Goal: Task Accomplishment & Management: Manage account settings

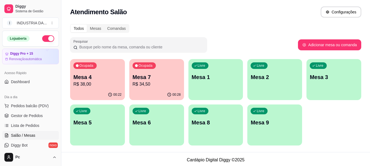
click at [211, 131] on div "Livre Mesa 8" at bounding box center [215, 122] width 55 height 35
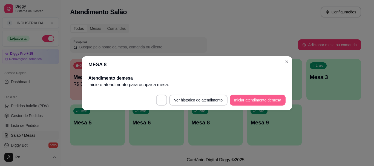
click at [243, 101] on button "Iniciar atendimento de mesa" at bounding box center [258, 100] width 56 height 11
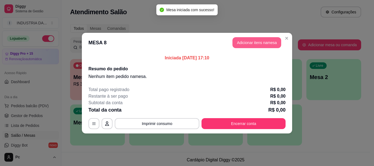
click at [263, 43] on button "Adicionar itens na mesa" at bounding box center [256, 42] width 49 height 11
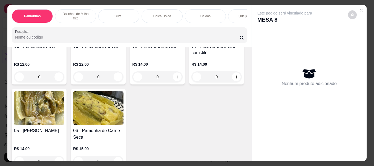
scroll to position [27, 0]
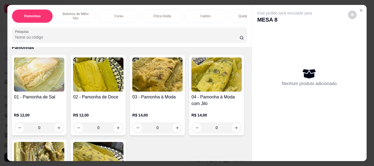
click at [156, 126] on input "0" at bounding box center [157, 127] width 31 height 11
click at [359, 10] on icon "Close" at bounding box center [361, 10] width 4 height 4
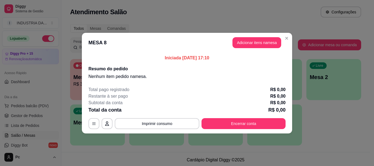
click at [290, 35] on header "MESA 8 Adicionar itens na mesa" at bounding box center [187, 43] width 210 height 20
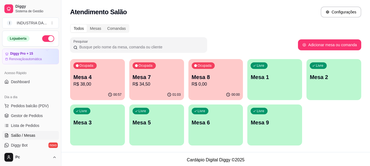
click at [261, 115] on div "Livre Mesa 9" at bounding box center [274, 122] width 55 height 35
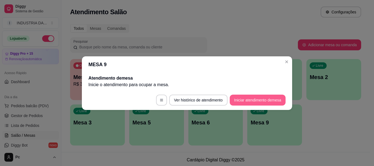
click at [277, 104] on button "Iniciar atendimento de mesa" at bounding box center [258, 100] width 56 height 11
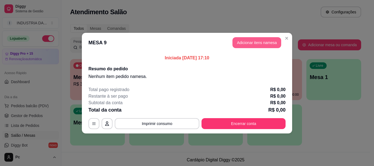
click at [257, 44] on button "Adicionar itens na mesa" at bounding box center [256, 42] width 49 height 11
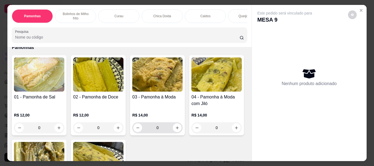
click at [158, 122] on input "0" at bounding box center [157, 127] width 31 height 11
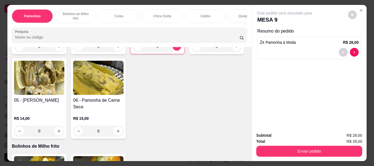
scroll to position [110, 0]
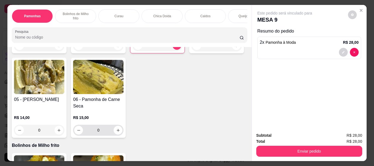
type input "2"
click at [114, 127] on input "0" at bounding box center [98, 130] width 31 height 11
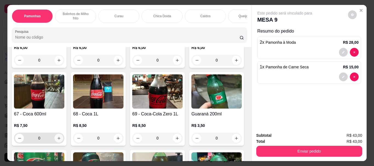
scroll to position [821, 0]
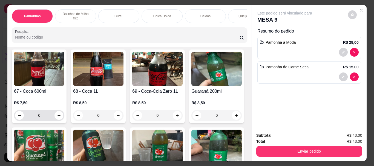
type input "1"
click at [54, 112] on input "0" at bounding box center [39, 115] width 31 height 11
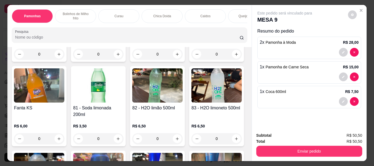
scroll to position [1041, 0]
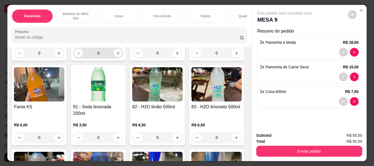
type input "1"
click at [120, 55] on icon "increase-product-quantity" at bounding box center [118, 53] width 4 height 4
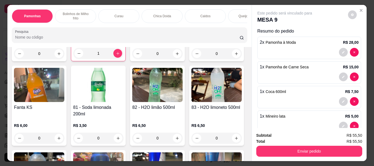
type input "1"
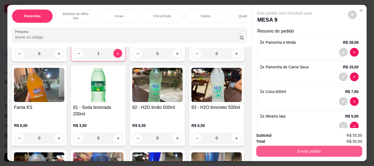
click at [301, 151] on button "Enviar pedido" at bounding box center [309, 151] width 106 height 11
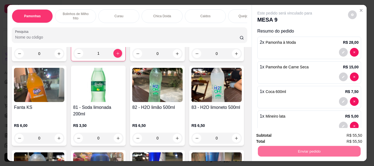
click at [349, 136] on button "Enviar pedido" at bounding box center [347, 136] width 31 height 10
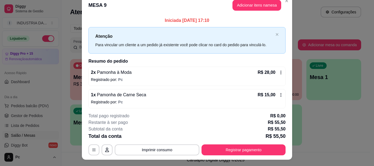
scroll to position [0, 0]
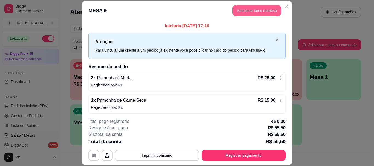
click at [236, 13] on button "Adicionar itens na mesa" at bounding box center [256, 10] width 49 height 11
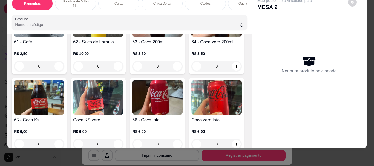
scroll to position [712, 0]
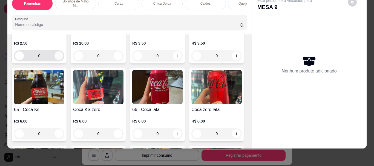
click at [58, 51] on button "increase-product-quantity" at bounding box center [58, 55] width 9 height 9
type input "1"
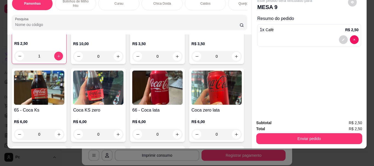
scroll to position [712, 0]
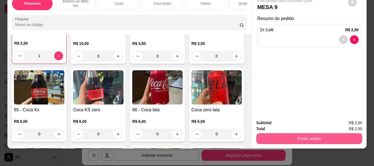
click at [285, 133] on button "Enviar pedido" at bounding box center [309, 138] width 106 height 11
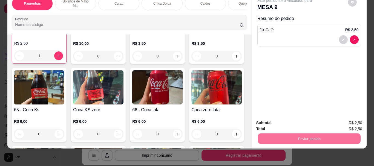
click at [349, 120] on button "Enviar pedido" at bounding box center [348, 121] width 30 height 10
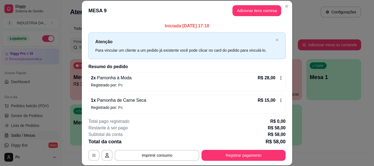
click at [249, 14] on button "Adicionar itens na mesa" at bounding box center [256, 10] width 49 height 11
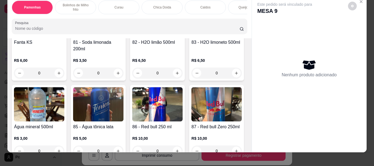
scroll to position [0, 0]
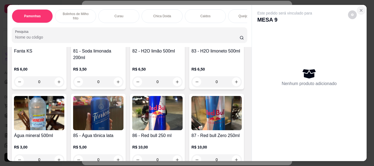
click at [359, 8] on icon "Close" at bounding box center [361, 10] width 4 height 4
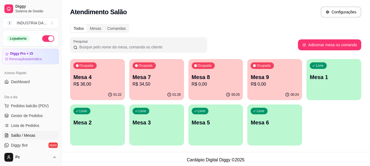
click at [104, 77] on p "Mesa 4" at bounding box center [97, 77] width 48 height 8
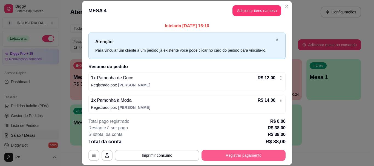
click at [250, 158] on button "Registrar pagamento" at bounding box center [244, 155] width 84 height 11
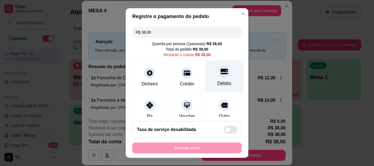
click at [220, 83] on div "Débito" at bounding box center [224, 83] width 14 height 7
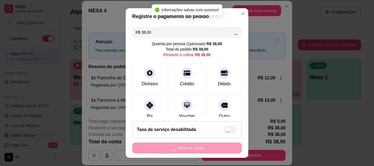
type input "R$ 0,00"
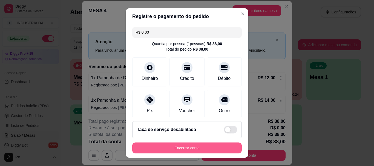
click at [223, 145] on button "Encerrar conta" at bounding box center [187, 148] width 110 height 11
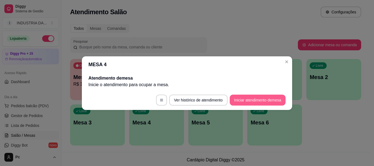
click at [253, 100] on button "Iniciar atendimento de mesa" at bounding box center [258, 100] width 56 height 11
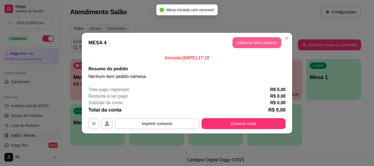
click at [266, 44] on button "Adicionar itens na mesa" at bounding box center [256, 42] width 49 height 11
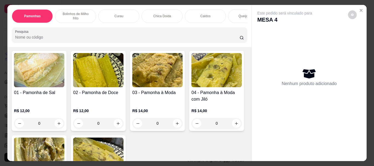
scroll to position [27, 0]
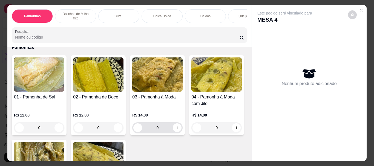
click at [162, 122] on input "0" at bounding box center [157, 127] width 31 height 11
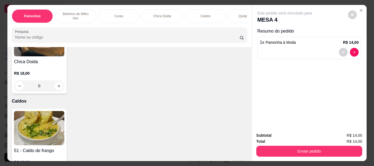
scroll to position [383, 0]
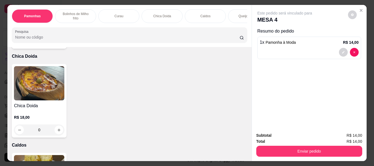
type input "1"
click at [42, 125] on input "0" at bounding box center [39, 130] width 31 height 11
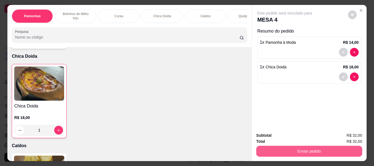
type input "1"
click at [299, 150] on button "Enviar pedido" at bounding box center [309, 151] width 106 height 11
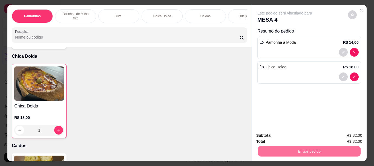
click at [349, 136] on button "Enviar pedido" at bounding box center [347, 136] width 31 height 10
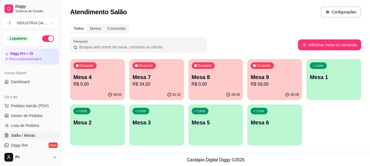
click at [97, 82] on p "R$ 0,00" at bounding box center [97, 84] width 48 height 7
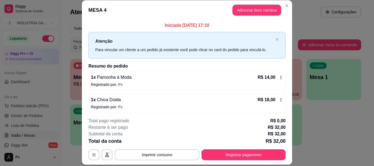
scroll to position [0, 0]
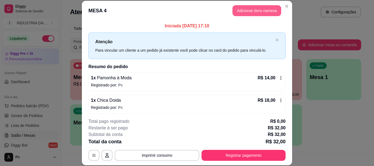
click at [247, 7] on button "Adicionar itens na mesa" at bounding box center [256, 10] width 49 height 11
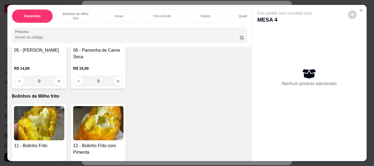
scroll to position [164, 0]
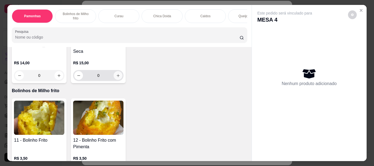
click at [120, 74] on icon "increase-product-quantity" at bounding box center [118, 76] width 4 height 4
type input "1"
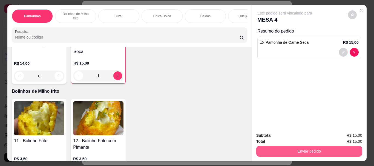
click at [325, 149] on button "Enviar pedido" at bounding box center [309, 151] width 106 height 11
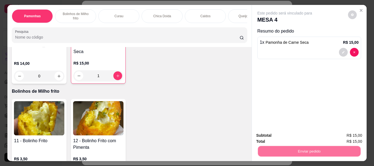
click at [341, 134] on button "Enviar pedido" at bounding box center [347, 136] width 31 height 10
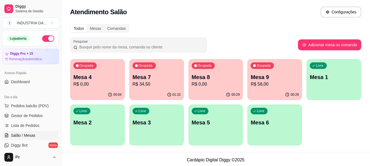
click at [210, 122] on p "Mesa 5" at bounding box center [216, 123] width 48 height 8
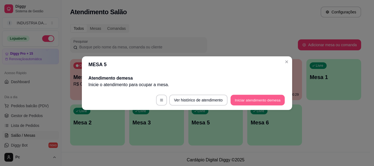
click at [256, 100] on button "Iniciar atendimento de mesa" at bounding box center [258, 100] width 54 height 11
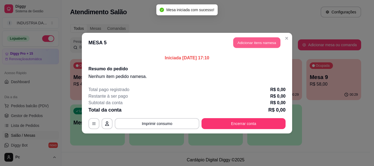
click at [248, 44] on button "Adicionar itens na mesa" at bounding box center [256, 42] width 47 height 11
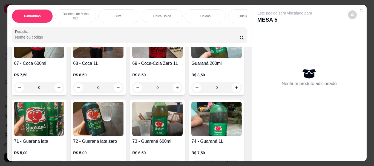
scroll to position [904, 0]
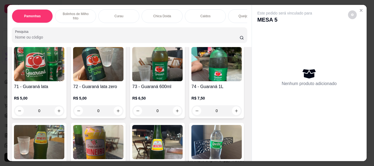
click at [175, 35] on icon "increase-product-quantity" at bounding box center [177, 33] width 4 height 4
type input "1"
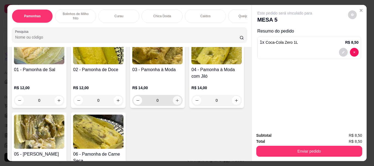
scroll to position [110, 0]
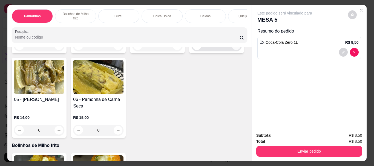
click at [235, 47] on icon "increase-product-quantity" at bounding box center [236, 45] width 3 height 3
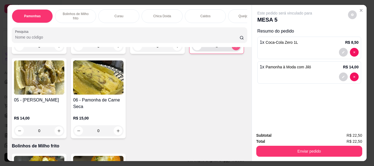
type input "1"
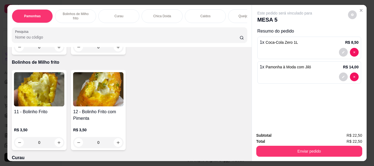
scroll to position [219, 0]
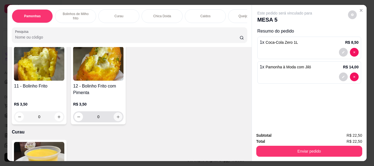
click at [104, 112] on input "0" at bounding box center [98, 116] width 31 height 11
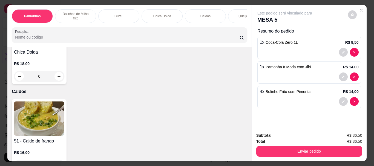
scroll to position [520, 0]
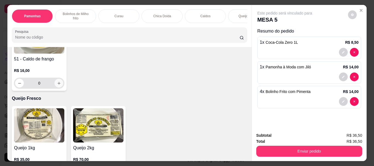
type input "4"
click at [58, 81] on button "increase-product-quantity" at bounding box center [58, 83] width 9 height 9
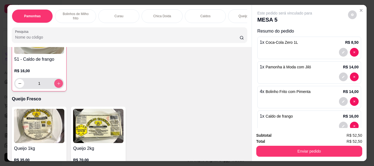
type input "1"
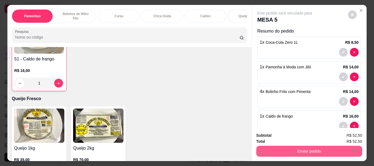
click at [288, 148] on button "Enviar pedido" at bounding box center [309, 151] width 106 height 11
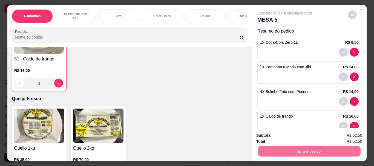
click at [342, 134] on button "Enviar pedido" at bounding box center [347, 136] width 31 height 10
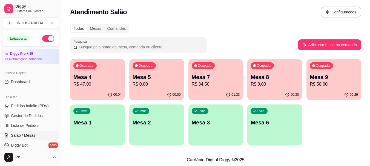
click at [97, 125] on p "Mesa 1" at bounding box center [97, 123] width 48 height 8
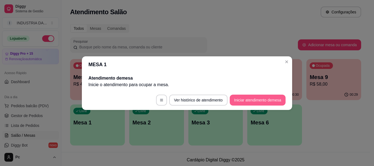
click at [245, 102] on button "Iniciar atendimento de mesa" at bounding box center [258, 100] width 56 height 11
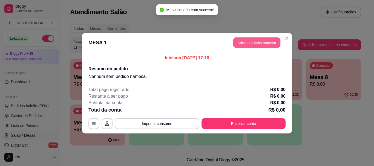
click at [251, 43] on button "Adicionar itens na mesa" at bounding box center [256, 42] width 47 height 11
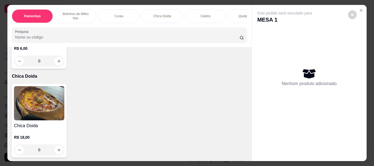
scroll to position [383, 0]
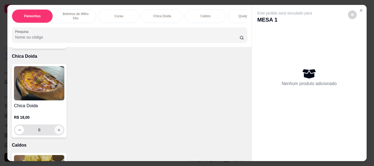
click at [58, 129] on icon "increase-product-quantity" at bounding box center [59, 130] width 3 height 3
type input "1"
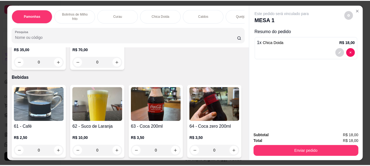
scroll to position [794, 0]
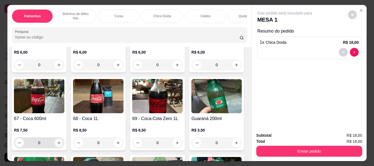
click at [61, 141] on icon "increase-product-quantity" at bounding box center [59, 143] width 4 height 4
type input "1"
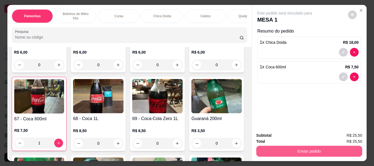
click at [299, 150] on button "Enviar pedido" at bounding box center [309, 151] width 106 height 11
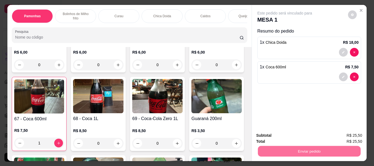
click at [346, 137] on button "Enviar pedido" at bounding box center [348, 136] width 30 height 10
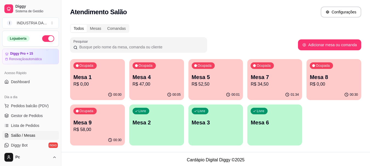
click at [277, 83] on p "R$ 34,50" at bounding box center [275, 84] width 48 height 7
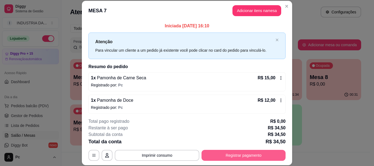
click at [238, 150] on button "Registrar pagamento" at bounding box center [244, 155] width 84 height 11
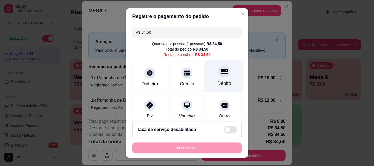
click at [209, 72] on div "Débito" at bounding box center [224, 77] width 39 height 32
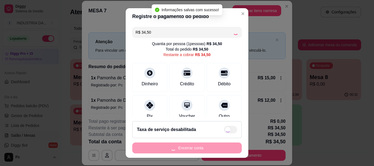
type input "R$ 0,00"
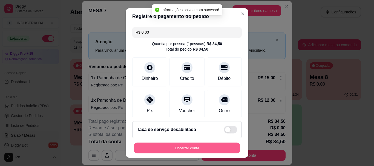
click at [167, 145] on button "Encerrar conta" at bounding box center [187, 148] width 106 height 11
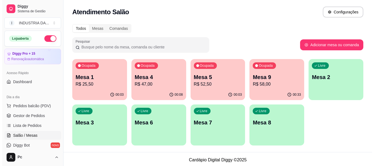
scroll to position [55, 0]
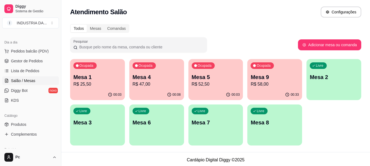
click at [263, 82] on p "R$ 58,00" at bounding box center [275, 84] width 48 height 7
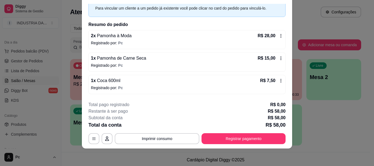
scroll to position [15, 0]
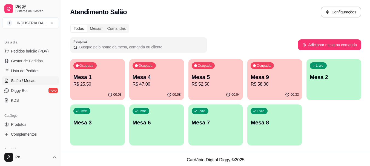
click at [267, 76] on p "Mesa 9" at bounding box center [275, 77] width 48 height 8
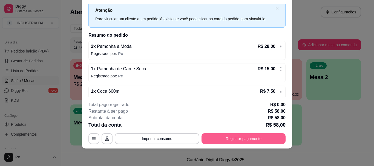
click at [240, 138] on button "Registrar pagamento" at bounding box center [244, 138] width 84 height 11
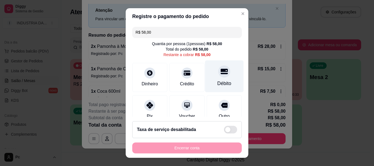
click at [211, 79] on div "Débito" at bounding box center [224, 77] width 39 height 32
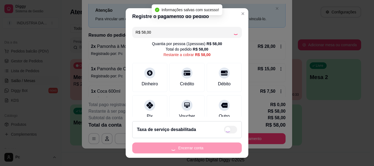
type input "R$ 0,00"
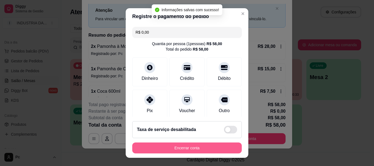
click at [197, 147] on button "Encerrar conta" at bounding box center [187, 148] width 110 height 11
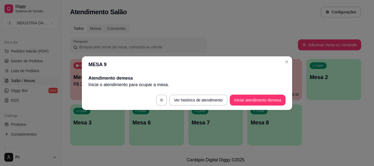
scroll to position [0, 0]
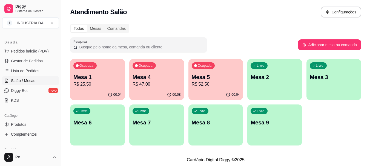
click at [228, 123] on p "Mesa 8" at bounding box center [216, 123] width 48 height 8
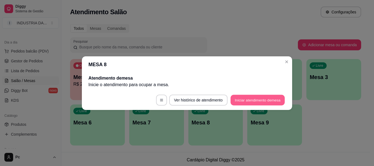
click at [243, 104] on button "Iniciar atendimento de mesa" at bounding box center [258, 100] width 54 height 11
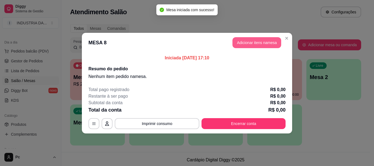
click at [255, 44] on button "Adicionar itens na mesa" at bounding box center [256, 42] width 49 height 11
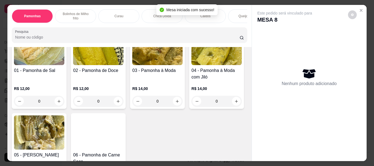
scroll to position [55, 0]
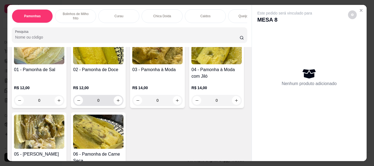
click at [102, 96] on input "0" at bounding box center [98, 100] width 31 height 11
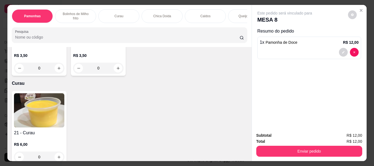
scroll to position [192, 0]
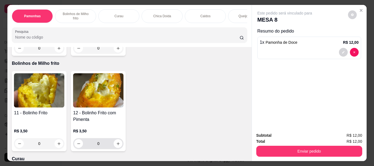
type input "1"
click at [98, 141] on input "0" at bounding box center [98, 143] width 31 height 11
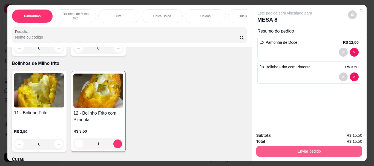
type input "1"
click at [303, 148] on button "Enviar pedido" at bounding box center [309, 151] width 106 height 11
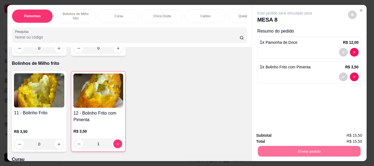
click at [342, 133] on button "Enviar pedido" at bounding box center [347, 136] width 31 height 10
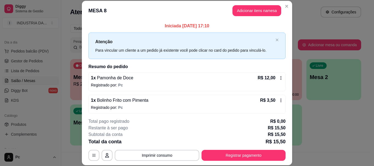
click at [289, 3] on header "MESA 8 Adicionar itens na mesa" at bounding box center [187, 11] width 210 height 20
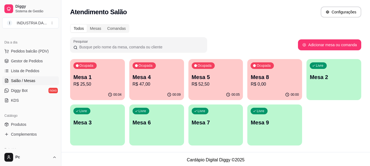
click at [209, 14] on div "Atendimento Salão Configurações" at bounding box center [215, 12] width 291 height 11
click at [267, 83] on p "R$ 0,00" at bounding box center [275, 84] width 48 height 7
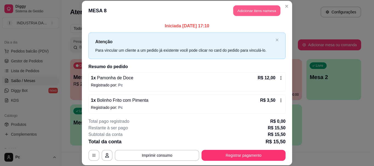
click at [250, 7] on button "Adicionar itens na mesa" at bounding box center [256, 10] width 47 height 11
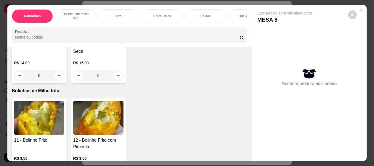
scroll to position [246, 0]
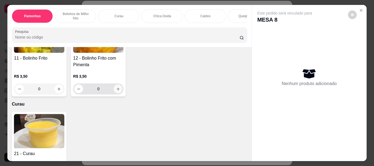
click at [118, 87] on icon "increase-product-quantity" at bounding box center [118, 89] width 4 height 4
type input "1"
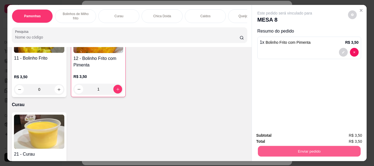
click at [317, 154] on button "Enviar pedido" at bounding box center [309, 151] width 103 height 11
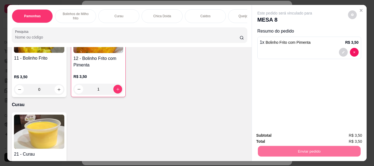
click at [341, 132] on button "Enviar pedido" at bounding box center [348, 136] width 30 height 10
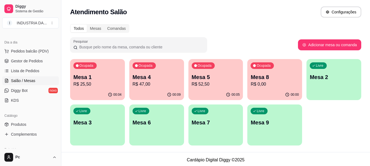
click at [140, 80] on p "Mesa 4" at bounding box center [157, 77] width 48 height 8
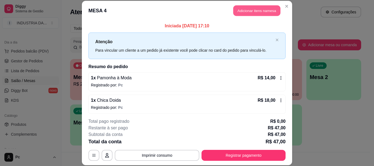
click at [243, 13] on button "Adicionar itens na mesa" at bounding box center [256, 10] width 47 height 11
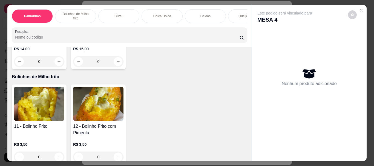
scroll to position [192, 0]
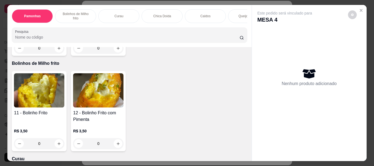
click at [115, 139] on button "increase-product-quantity" at bounding box center [118, 143] width 9 height 9
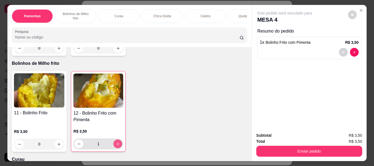
type input "1"
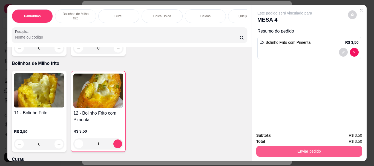
click at [289, 146] on button "Enviar pedido" at bounding box center [309, 151] width 106 height 11
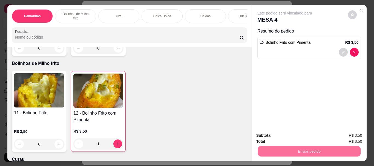
click at [345, 138] on button "Enviar pedido" at bounding box center [347, 136] width 31 height 10
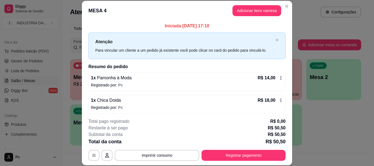
click at [286, 2] on header "MESA 4 Adicionar itens na mesa" at bounding box center [187, 11] width 210 height 20
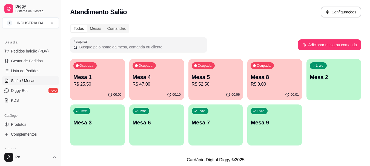
click at [104, 88] on div "Ocupada Mesa 1 R$ 25,50" at bounding box center [97, 74] width 55 height 30
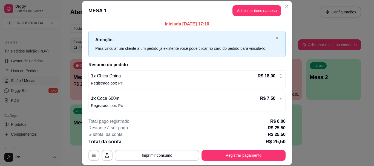
scroll to position [2, 0]
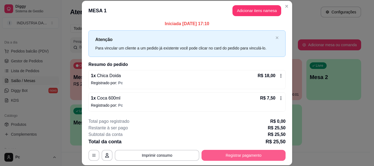
click at [247, 151] on button "Registrar pagamento" at bounding box center [244, 155] width 84 height 11
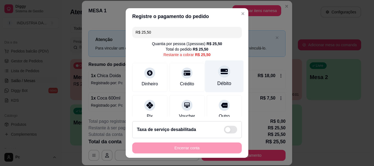
click at [221, 73] on icon at bounding box center [224, 71] width 7 height 7
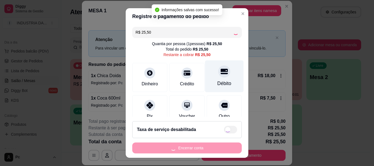
type input "R$ 0,00"
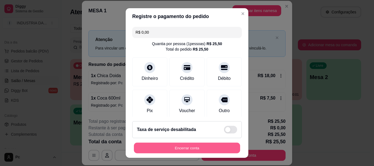
click at [202, 143] on button "Encerrar conta" at bounding box center [187, 148] width 106 height 11
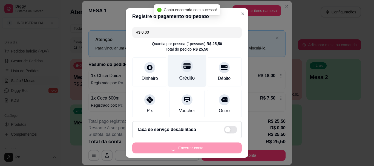
scroll to position [0, 0]
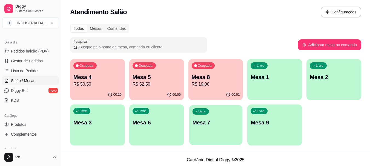
click at [215, 117] on div "Livre Mesa 7" at bounding box center [215, 121] width 53 height 33
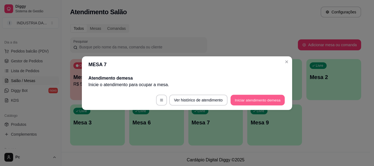
click at [243, 100] on button "Iniciar atendimento de mesa" at bounding box center [258, 100] width 54 height 11
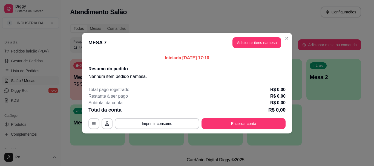
click at [261, 41] on button "Adicionar itens na mesa" at bounding box center [256, 42] width 49 height 11
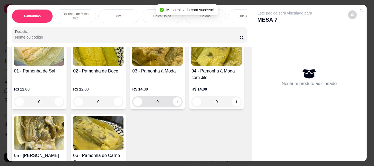
scroll to position [55, 0]
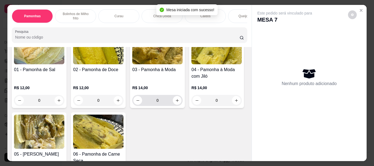
click at [159, 96] on input "0" at bounding box center [157, 100] width 31 height 11
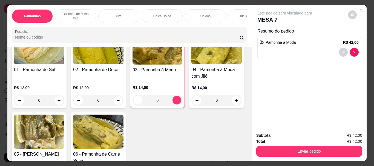
type input "3"
click at [50, 95] on input "0" at bounding box center [39, 100] width 31 height 11
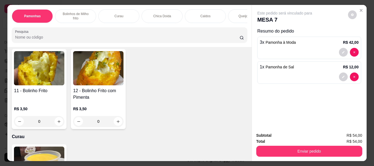
scroll to position [219, 0]
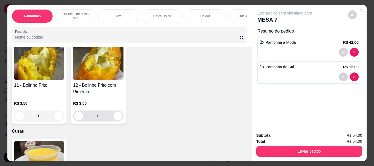
type input "1"
click at [102, 113] on input "0" at bounding box center [98, 116] width 31 height 11
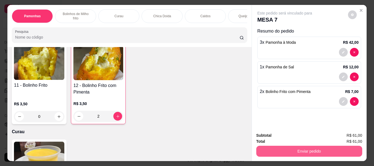
type input "2"
click at [319, 150] on button "Enviar pedido" at bounding box center [309, 151] width 103 height 11
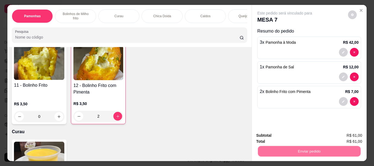
click at [344, 134] on button "Enviar pedido" at bounding box center [347, 136] width 31 height 10
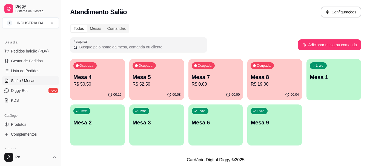
click at [79, 77] on p "Mesa 4" at bounding box center [97, 77] width 48 height 8
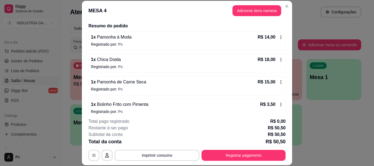
scroll to position [47, 0]
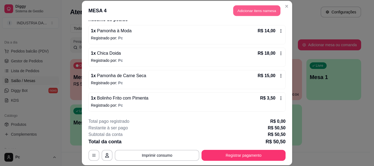
click at [248, 10] on button "Adicionar itens na mesa" at bounding box center [256, 10] width 47 height 11
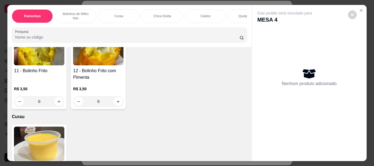
scroll to position [246, 0]
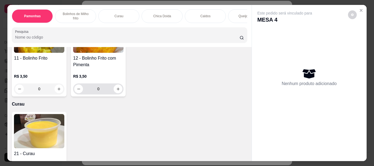
click at [101, 87] on input "0" at bounding box center [98, 89] width 31 height 11
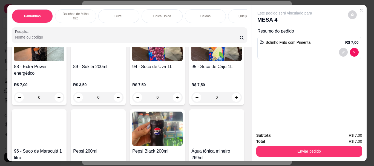
scroll to position [1260, 0]
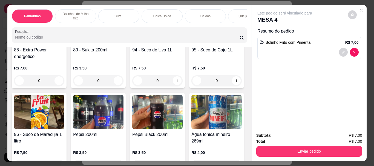
type input "2"
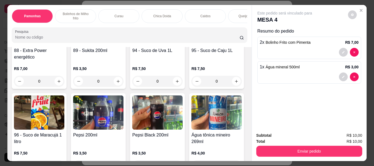
type input "1"
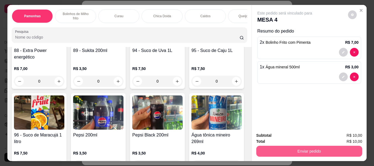
click at [323, 150] on button "Enviar pedido" at bounding box center [309, 151] width 106 height 11
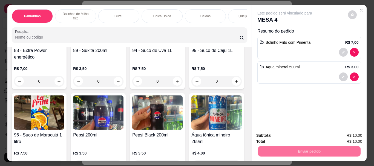
click at [347, 133] on button "Enviar pedido" at bounding box center [347, 136] width 31 height 10
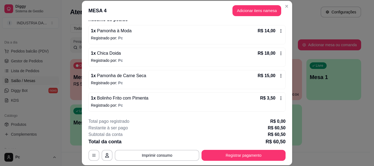
scroll to position [92, 0]
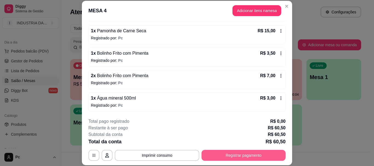
click at [255, 154] on button "Registrar pagamento" at bounding box center [244, 155] width 84 height 11
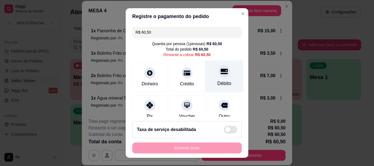
click at [224, 83] on div "Débito" at bounding box center [224, 77] width 39 height 32
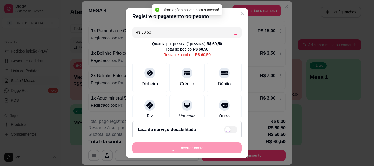
type input "R$ 0,00"
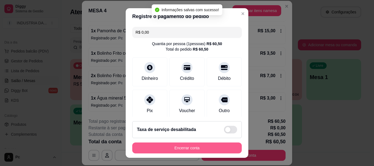
click at [218, 147] on button "Encerrar conta" at bounding box center [187, 148] width 110 height 11
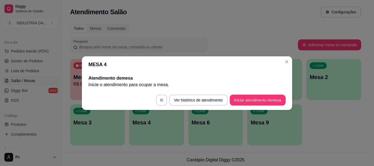
scroll to position [0, 0]
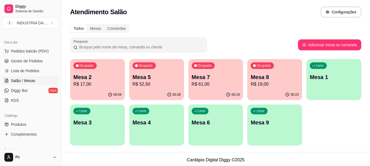
click at [220, 82] on p "R$ 61,00" at bounding box center [216, 84] width 48 height 7
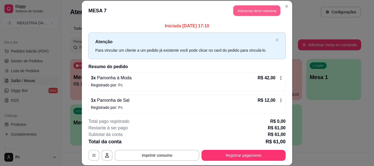
click at [252, 10] on button "Adicionar itens na mesa" at bounding box center [256, 10] width 47 height 11
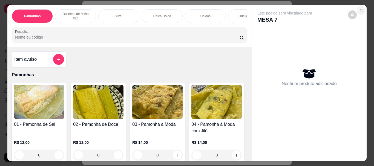
click at [361, 8] on icon "Close" at bounding box center [361, 10] width 4 height 4
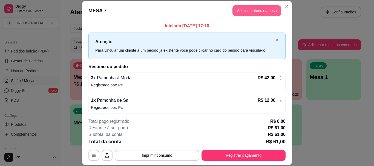
click at [252, 10] on button "Adicionar itens na mesa" at bounding box center [256, 10] width 49 height 11
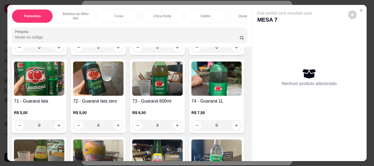
scroll to position [904, 0]
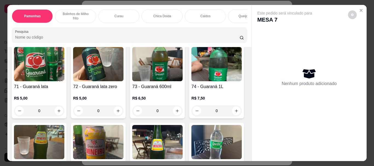
click at [116, 35] on icon "increase-product-quantity" at bounding box center [118, 33] width 4 height 4
type input "1"
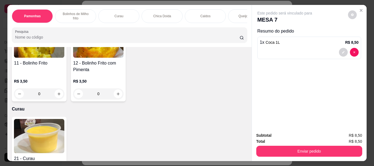
scroll to position [246, 0]
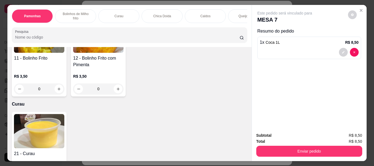
click at [100, 88] on input "0" at bounding box center [98, 89] width 31 height 11
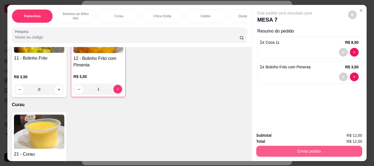
type input "1"
click at [308, 150] on button "Enviar pedido" at bounding box center [309, 151] width 106 height 11
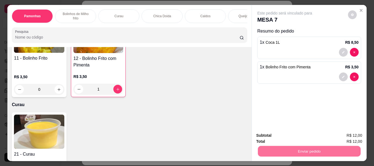
click at [355, 131] on button "Enviar pedido" at bounding box center [347, 136] width 31 height 10
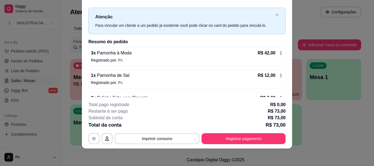
scroll to position [0, 0]
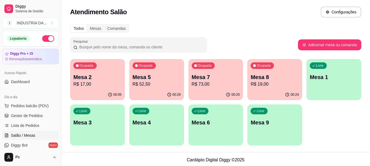
click at [218, 77] on p "Mesa 7" at bounding box center [216, 77] width 48 height 8
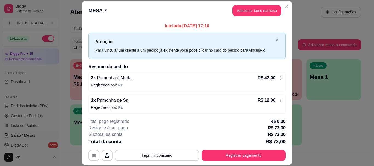
click at [253, 9] on button "Adicionar itens na mesa" at bounding box center [256, 10] width 49 height 11
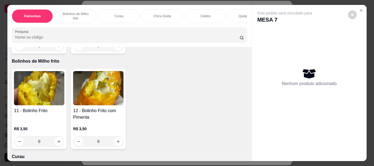
scroll to position [219, 0]
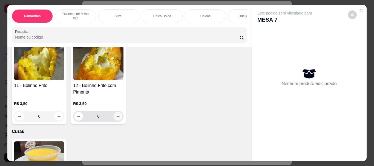
click at [116, 114] on icon "increase-product-quantity" at bounding box center [118, 116] width 4 height 4
type input "1"
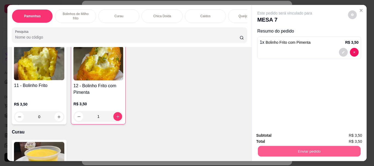
click at [318, 152] on button "Enviar pedido" at bounding box center [309, 151] width 103 height 11
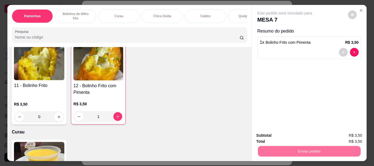
click at [348, 134] on button "Enviar pedido" at bounding box center [347, 136] width 31 height 10
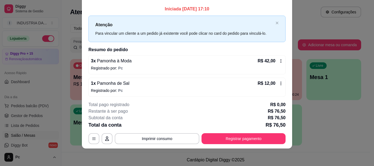
scroll to position [0, 0]
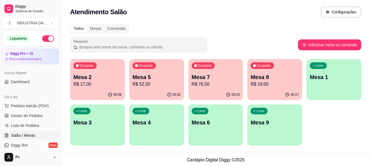
click at [274, 90] on div "00:27" at bounding box center [274, 95] width 55 height 11
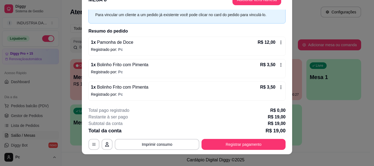
scroll to position [17, 0]
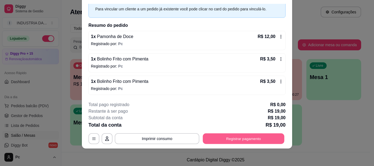
click at [235, 138] on button "Registrar pagamento" at bounding box center [244, 139] width 82 height 11
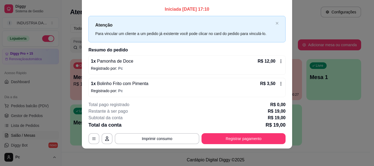
scroll to position [0, 0]
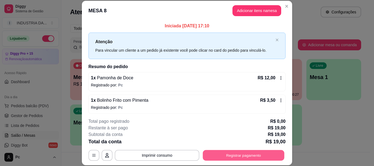
click at [232, 153] on button "Registrar pagamento" at bounding box center [244, 155] width 82 height 11
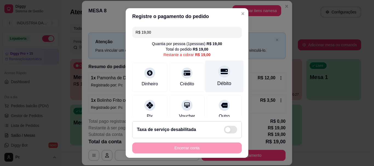
click at [220, 81] on div "Débito" at bounding box center [224, 83] width 14 height 7
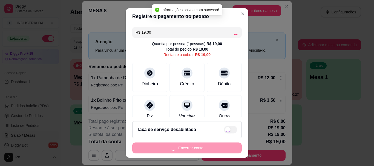
click at [197, 147] on div "Encerrar conta" at bounding box center [187, 148] width 110 height 11
type input "R$ 0,00"
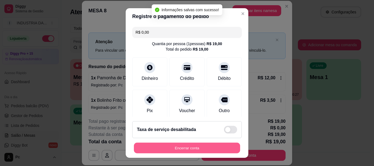
click at [197, 147] on button "Encerrar conta" at bounding box center [187, 148] width 106 height 11
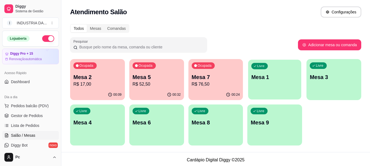
click at [270, 68] on div "Livre Mesa 1" at bounding box center [274, 76] width 53 height 33
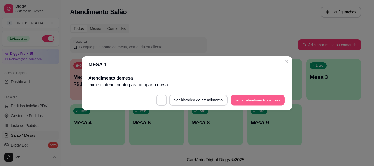
click at [249, 96] on button "Iniciar atendimento de mesa" at bounding box center [258, 100] width 54 height 11
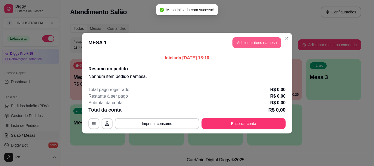
click at [251, 39] on button "Adicionar itens na mesa" at bounding box center [256, 42] width 49 height 11
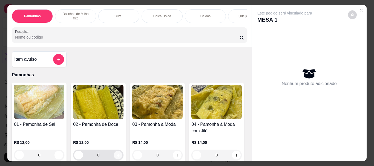
click at [120, 151] on button "increase-product-quantity" at bounding box center [118, 155] width 8 height 8
type input "1"
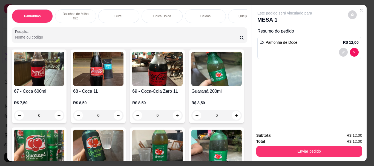
scroll to position [821, 0]
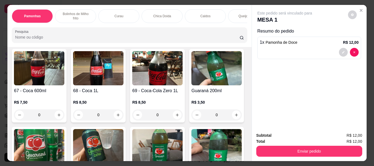
click at [175, 39] on icon "increase-product-quantity" at bounding box center [177, 37] width 4 height 4
type input "1"
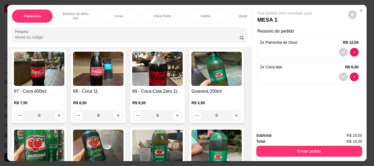
scroll to position [822, 0]
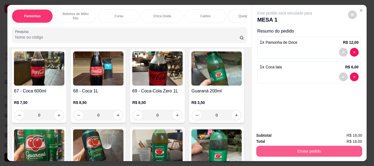
click at [311, 154] on button "Enviar pedido" at bounding box center [309, 151] width 106 height 11
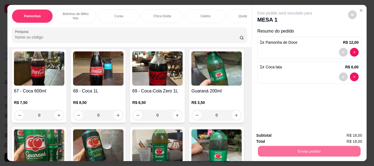
click at [350, 136] on button "Enviar pedido" at bounding box center [347, 136] width 31 height 10
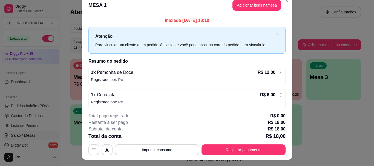
scroll to position [0, 0]
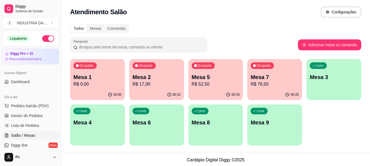
click at [159, 81] on p "R$ 17,00" at bounding box center [157, 84] width 48 height 7
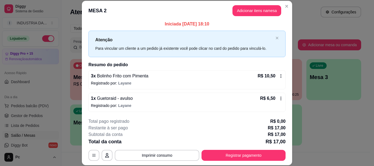
scroll to position [2, 0]
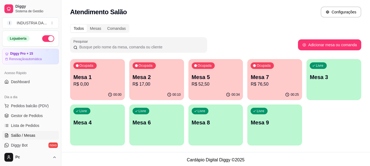
click at [226, 86] on p "R$ 52,50" at bounding box center [216, 84] width 48 height 7
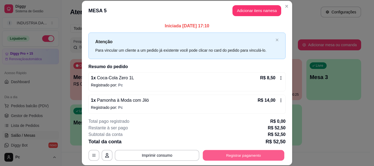
click at [251, 150] on button "Registrar pagamento" at bounding box center [244, 155] width 82 height 11
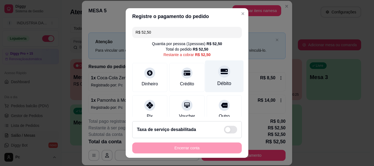
click at [221, 70] on icon at bounding box center [224, 71] width 7 height 5
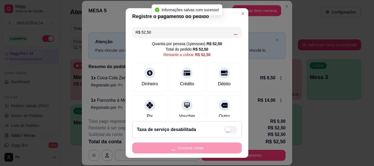
type input "R$ 0,00"
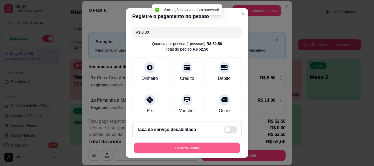
click at [181, 144] on button "Encerrar conta" at bounding box center [187, 148] width 106 height 11
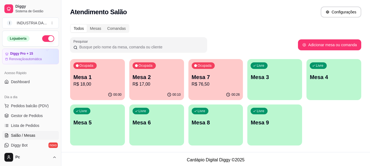
click at [335, 77] on p "Mesa 4" at bounding box center [334, 77] width 48 height 8
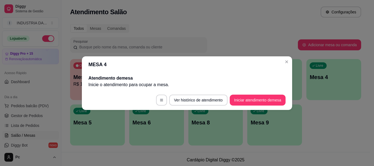
click at [259, 94] on footer "Ver histórico de atendimento Iniciar atendimento de mesa" at bounding box center [187, 100] width 210 height 20
click at [258, 101] on button "Iniciar atendimento de mesa" at bounding box center [258, 100] width 56 height 11
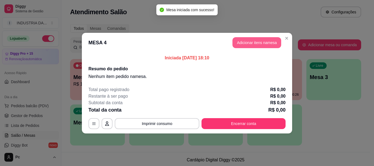
click at [258, 41] on button "Adicionar itens na mesa" at bounding box center [256, 42] width 49 height 11
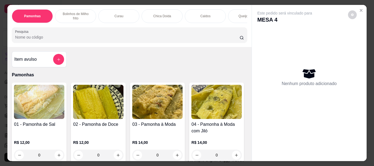
scroll to position [55, 0]
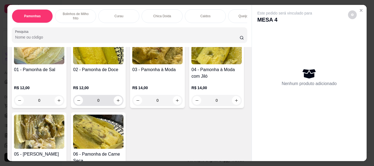
click at [104, 95] on input "0" at bounding box center [98, 100] width 31 height 11
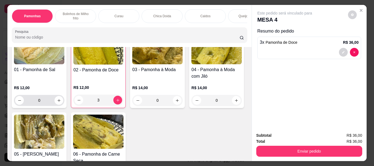
type input "3"
click at [40, 96] on input "0" at bounding box center [39, 100] width 31 height 11
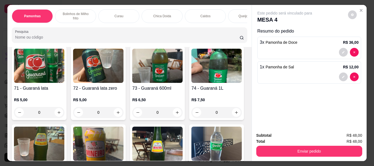
scroll to position [931, 0]
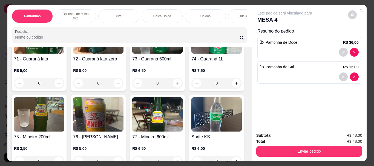
type input "1"
click at [116, 7] on icon "increase-product-quantity" at bounding box center [118, 5] width 4 height 4
type input "1"
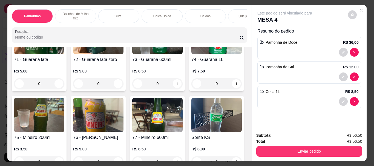
scroll to position [932, 0]
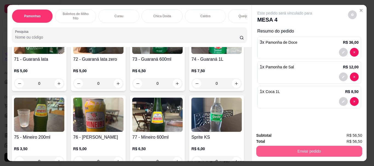
click at [298, 148] on button "Enviar pedido" at bounding box center [309, 151] width 106 height 11
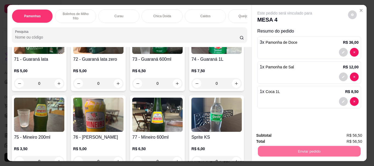
click at [343, 133] on button "Enviar pedido" at bounding box center [347, 136] width 31 height 10
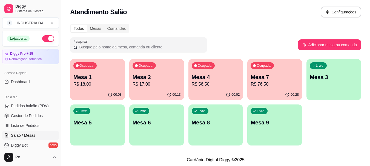
click at [159, 82] on p "R$ 17,00" at bounding box center [157, 84] width 48 height 7
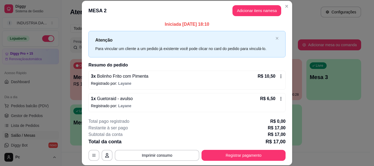
scroll to position [2, 0]
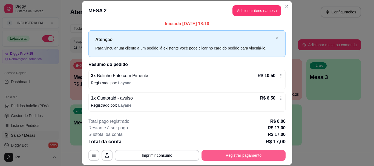
click at [239, 156] on button "Registrar pagamento" at bounding box center [244, 155] width 84 height 11
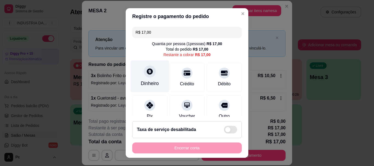
click at [151, 79] on div "Dinheiro" at bounding box center [150, 77] width 39 height 32
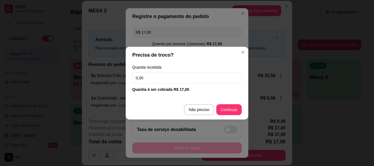
click at [146, 79] on input "0,00" at bounding box center [187, 78] width 110 height 11
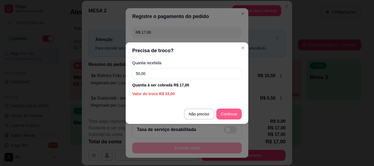
type input "50,00"
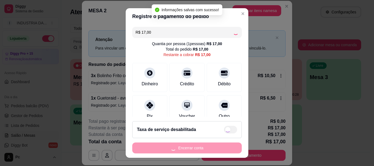
type input "R$ 0,00"
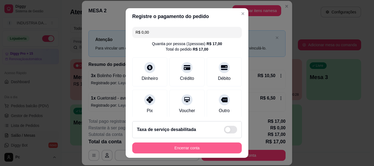
click at [168, 146] on button "Encerrar conta" at bounding box center [187, 148] width 110 height 11
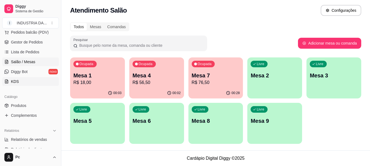
scroll to position [82, 0]
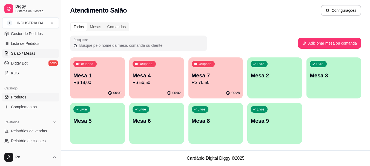
click at [21, 97] on span "Produtos" at bounding box center [18, 96] width 15 height 5
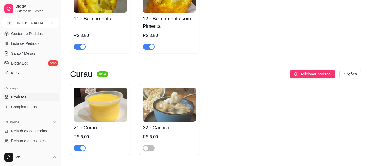
scroll to position [356, 0]
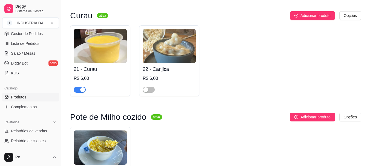
click at [78, 91] on span "button" at bounding box center [80, 90] width 12 height 6
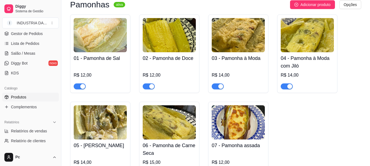
scroll to position [55, 0]
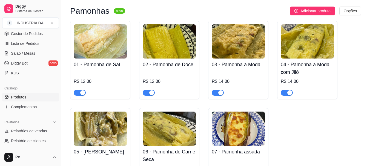
click at [286, 94] on span "button" at bounding box center [287, 93] width 12 height 6
click at [146, 92] on span "button" at bounding box center [149, 93] width 12 height 6
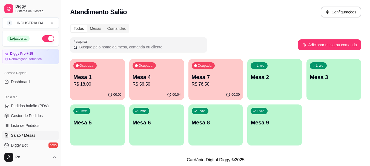
click at [84, 133] on div "Livre Mesa 5" at bounding box center [97, 122] width 55 height 35
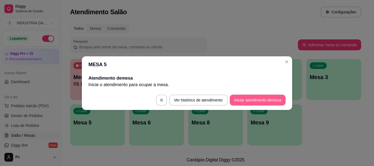
click at [247, 107] on footer "Ver histórico de atendimento Iniciar atendimento de mesa" at bounding box center [187, 100] width 210 height 20
click at [247, 102] on button "Iniciar atendimento de mesa" at bounding box center [258, 100] width 56 height 11
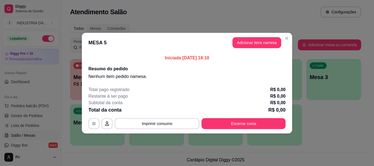
click at [263, 43] on button "Adicionar itens na mesa" at bounding box center [256, 42] width 49 height 11
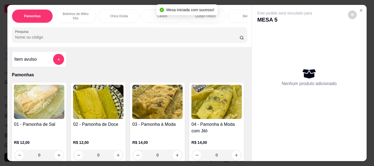
scroll to position [27, 0]
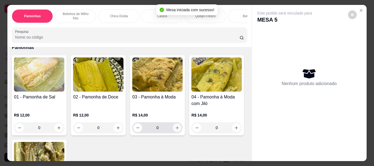
click at [176, 127] on icon "increase-product-quantity" at bounding box center [177, 128] width 3 height 3
type input "1"
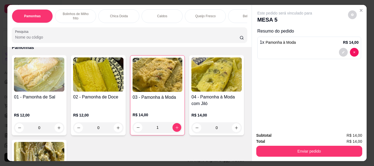
scroll to position [0, 0]
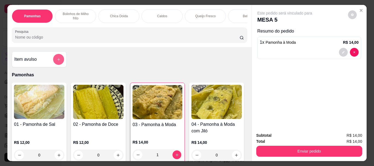
click at [58, 62] on icon "add-separate-item" at bounding box center [59, 60] width 4 height 4
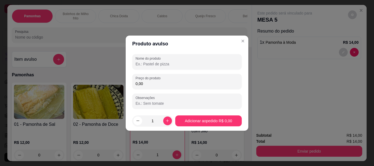
click at [155, 65] on input "Nome do produto" at bounding box center [187, 63] width 103 height 5
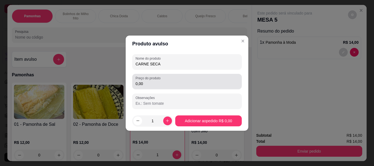
type input "CARNE SECA"
click at [153, 82] on input "0,00" at bounding box center [187, 83] width 103 height 5
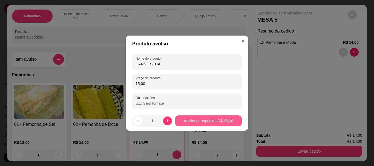
type input "15,00"
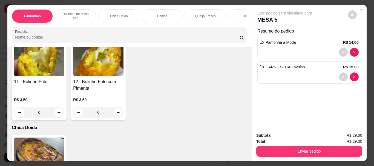
scroll to position [219, 0]
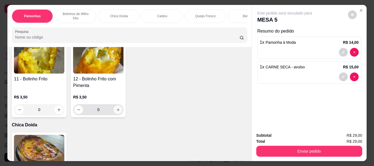
click at [116, 110] on icon "increase-product-quantity" at bounding box center [118, 110] width 4 height 4
type input "1"
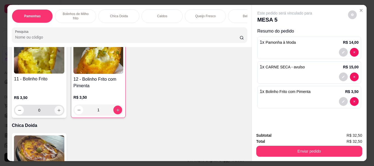
click at [58, 112] on icon "increase-product-quantity" at bounding box center [59, 110] width 3 height 3
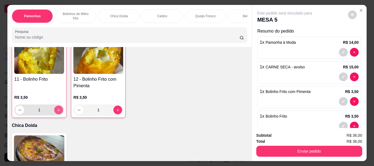
type input "1"
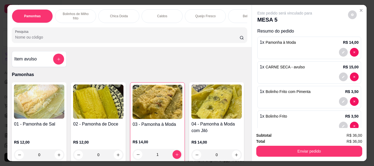
scroll to position [0, 0]
click at [57, 61] on icon "add-separate-item" at bounding box center [58, 59] width 3 height 3
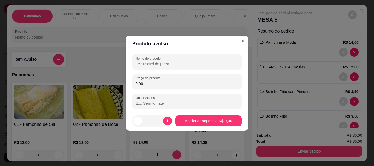
click at [151, 64] on input "Nome do produto" at bounding box center [187, 63] width 103 height 5
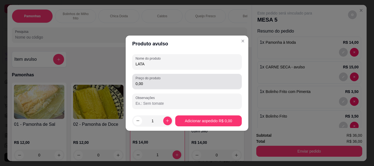
type input "LATA"
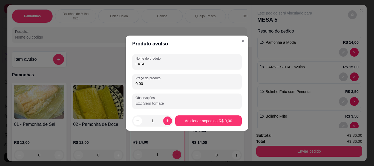
click at [152, 82] on input "0,00" at bounding box center [187, 83] width 103 height 5
type input "5,00"
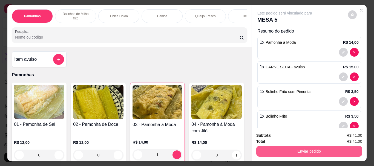
click at [316, 147] on button "Enviar pedido" at bounding box center [309, 151] width 106 height 11
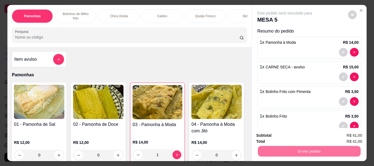
click at [346, 133] on button "Enviar pedido" at bounding box center [347, 136] width 31 height 10
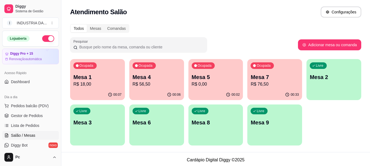
click at [214, 131] on div "Livre Mesa 8" at bounding box center [215, 122] width 55 height 35
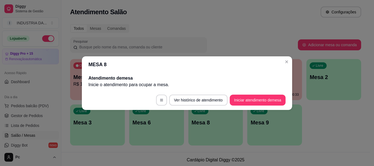
click at [268, 96] on button "Iniciar atendimento de mesa" at bounding box center [258, 100] width 56 height 11
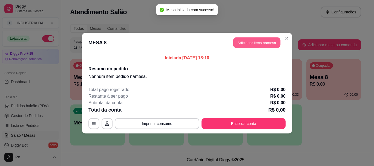
click at [254, 43] on button "Adicionar itens na mesa" at bounding box center [256, 42] width 47 height 11
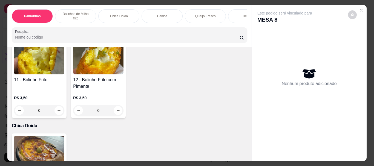
scroll to position [219, 0]
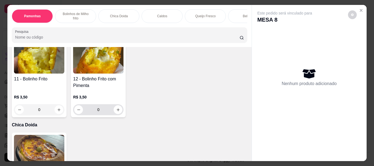
click at [107, 112] on input "0" at bounding box center [98, 109] width 31 height 11
click at [117, 114] on button "increase-product-quantity" at bounding box center [118, 110] width 8 height 8
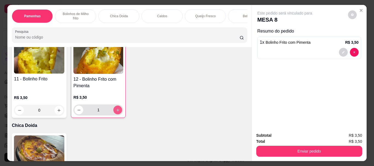
click at [117, 114] on button "increase-product-quantity" at bounding box center [117, 110] width 9 height 9
type input "2"
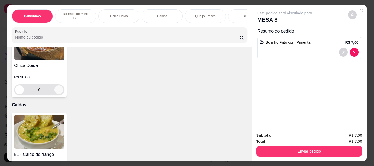
click at [59, 93] on button "increase-product-quantity" at bounding box center [58, 89] width 9 height 9
type input "1"
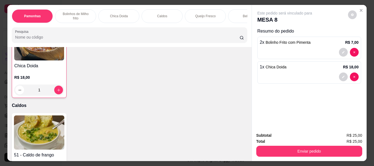
scroll to position [329, 0]
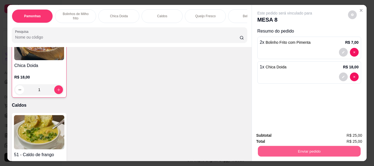
click at [301, 149] on button "Enviar pedido" at bounding box center [309, 151] width 103 height 11
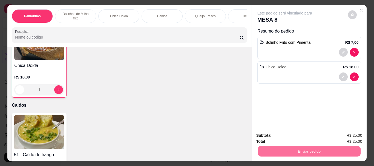
click at [346, 131] on button "Enviar pedido" at bounding box center [347, 136] width 31 height 10
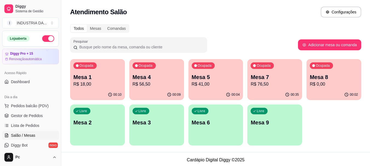
click at [155, 82] on p "R$ 56,50" at bounding box center [157, 84] width 48 height 7
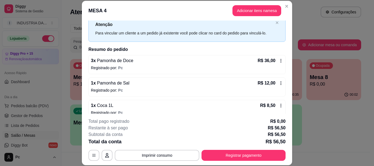
scroll to position [25, 0]
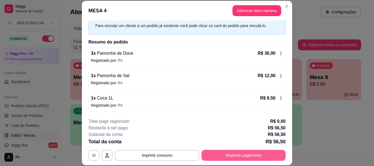
click at [216, 154] on button "Registrar pagamento" at bounding box center [244, 155] width 84 height 11
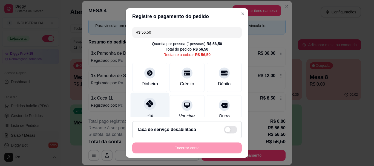
click at [152, 106] on div at bounding box center [150, 104] width 12 height 12
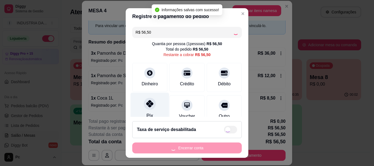
type input "R$ 0,00"
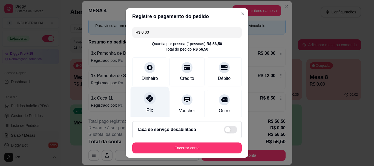
click at [142, 108] on div "Pix" at bounding box center [150, 103] width 39 height 32
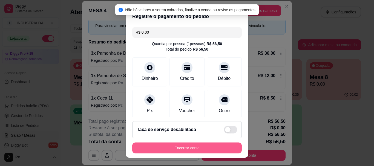
click at [185, 150] on button "Encerrar conta" at bounding box center [187, 148] width 110 height 11
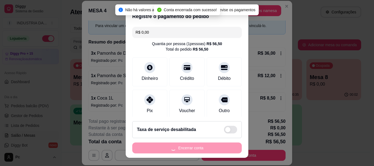
scroll to position [0, 0]
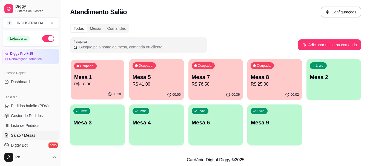
click at [94, 84] on p "R$ 18,00" at bounding box center [97, 84] width 47 height 6
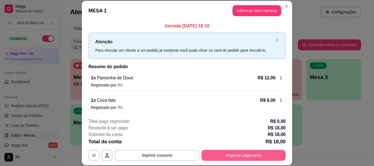
click at [242, 155] on button "Registrar pagamento" at bounding box center [244, 155] width 84 height 11
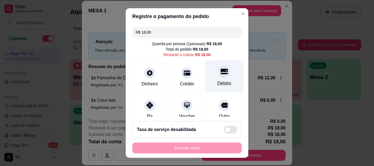
click at [218, 72] on div at bounding box center [224, 72] width 12 height 12
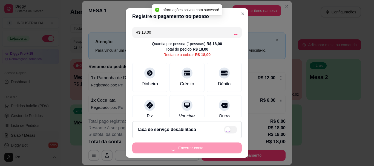
type input "R$ 0,00"
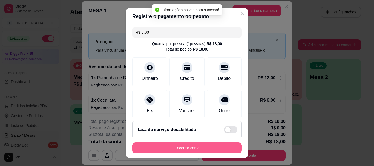
click at [199, 152] on button "Encerrar conta" at bounding box center [187, 148] width 110 height 11
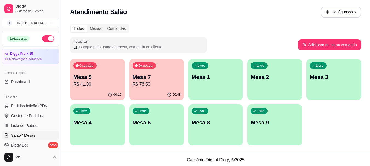
click at [281, 118] on div "Livre Mesa 9" at bounding box center [274, 122] width 55 height 35
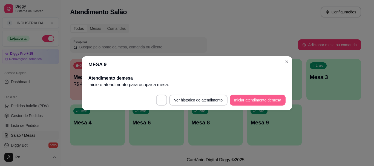
click at [263, 97] on button "Iniciar atendimento de mesa" at bounding box center [258, 100] width 56 height 11
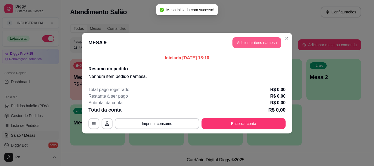
click at [274, 43] on button "Adicionar itens na mesa" at bounding box center [256, 42] width 49 height 11
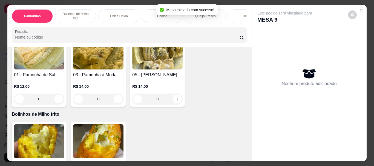
scroll to position [55, 0]
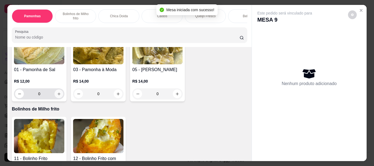
click at [59, 97] on button "increase-product-quantity" at bounding box center [58, 94] width 9 height 9
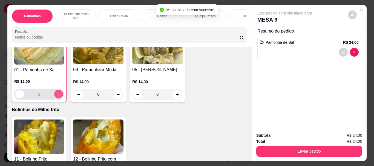
type input "2"
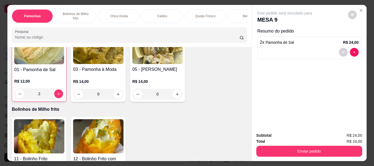
scroll to position [0, 0]
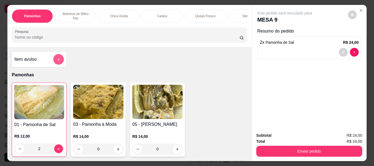
click at [58, 59] on button "add-separate-item" at bounding box center [58, 59] width 11 height 11
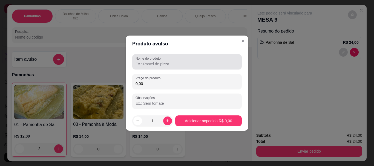
click at [152, 64] on input "Nome do produto" at bounding box center [187, 63] width 103 height 5
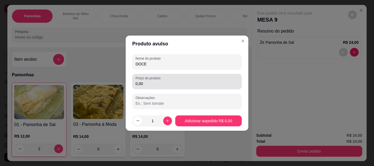
type input "DOCE"
click at [157, 83] on input "0,00" at bounding box center [187, 83] width 103 height 5
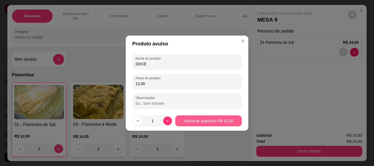
type input "12,00"
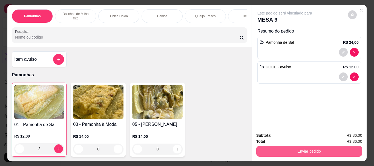
click at [318, 148] on button "Enviar pedido" at bounding box center [309, 151] width 106 height 11
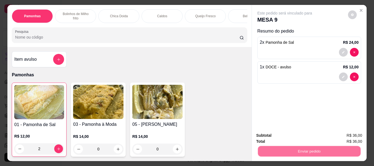
click at [338, 136] on button "Enviar pedido" at bounding box center [347, 136] width 31 height 10
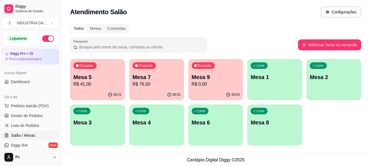
click at [145, 111] on p "Livre" at bounding box center [143, 111] width 8 height 4
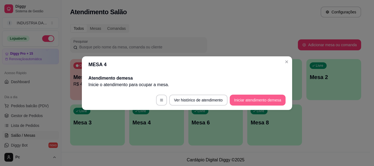
click at [268, 97] on button "Iniciar atendimento de mesa" at bounding box center [258, 100] width 56 height 11
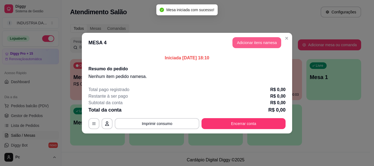
click at [249, 44] on button "Adicionar itens na mesa" at bounding box center [256, 42] width 49 height 11
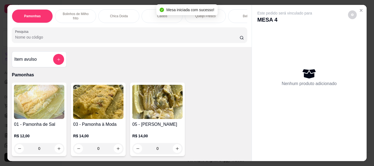
scroll to position [27, 0]
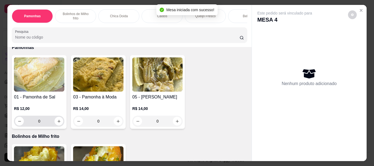
click at [45, 123] on input "0" at bounding box center [39, 121] width 31 height 11
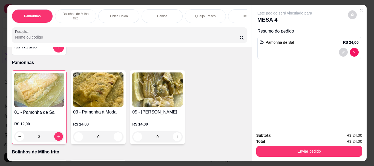
scroll to position [0, 0]
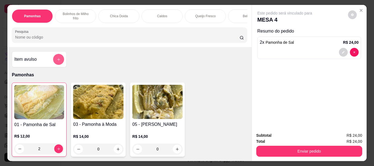
type input "2"
click at [57, 62] on icon "add-separate-item" at bounding box center [59, 60] width 4 height 4
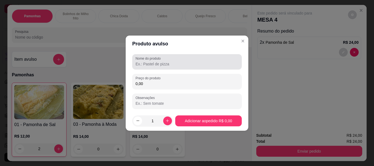
click at [148, 61] on label "Nome do produto" at bounding box center [149, 58] width 27 height 5
click at [148, 61] on input "Nome do produto" at bounding box center [187, 63] width 103 height 5
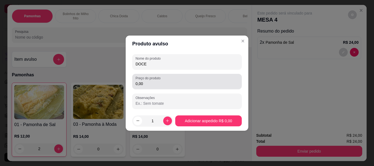
type input "DOCE"
click at [150, 85] on input "0,00" at bounding box center [187, 83] width 103 height 5
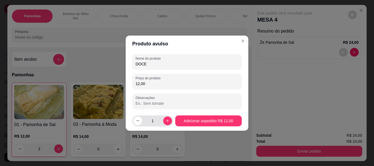
type input "12,00"
click at [153, 122] on input "1" at bounding box center [152, 121] width 21 height 11
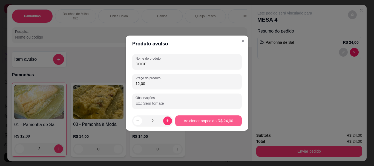
type input "2"
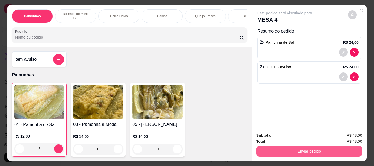
click at [302, 148] on button "Enviar pedido" at bounding box center [309, 151] width 106 height 11
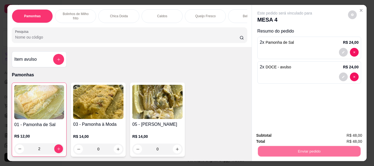
click at [343, 134] on button "Enviar pedido" at bounding box center [348, 136] width 30 height 10
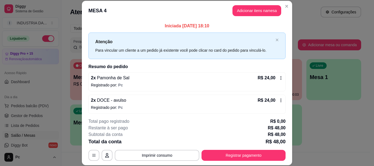
click at [267, 6] on button "Adicionar itens na mesa" at bounding box center [256, 10] width 49 height 11
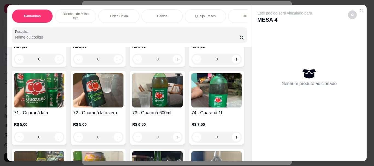
scroll to position [712, 0]
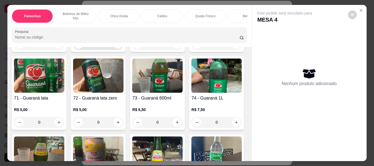
click at [114, 49] on button "increase-product-quantity" at bounding box center [118, 44] width 9 height 9
type input "1"
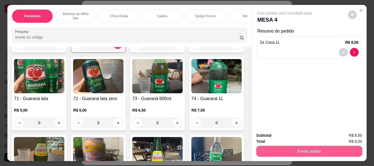
click at [301, 150] on button "Enviar pedido" at bounding box center [309, 151] width 106 height 11
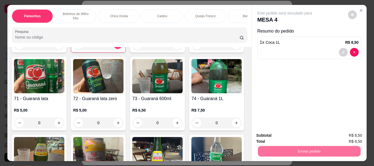
click at [344, 135] on button "Enviar pedido" at bounding box center [348, 136] width 30 height 10
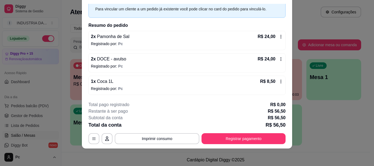
scroll to position [0, 0]
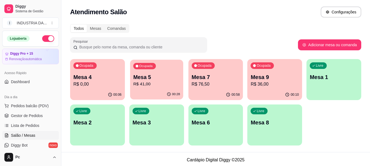
click at [142, 86] on div "Ocupada Mesa 5 R$ 41,00" at bounding box center [156, 75] width 53 height 30
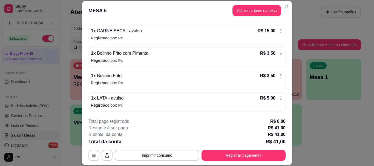
scroll to position [17, 0]
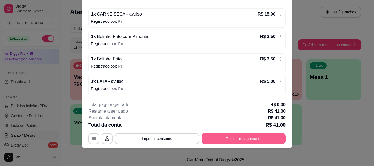
click at [229, 140] on button "Registrar pagamento" at bounding box center [244, 138] width 84 height 11
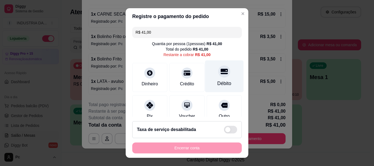
click at [209, 70] on div "Débito" at bounding box center [224, 77] width 39 height 32
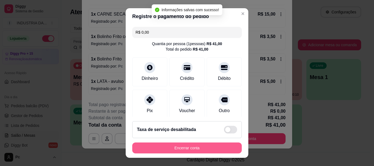
type input "R$ 0,00"
click at [197, 151] on button "Encerrar conta" at bounding box center [187, 148] width 110 height 11
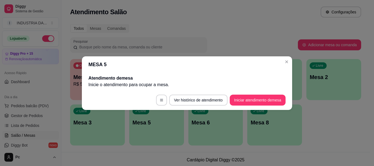
scroll to position [0, 0]
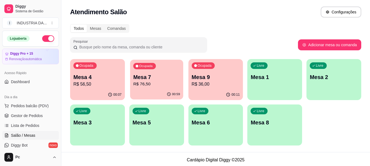
click at [140, 76] on p "Mesa 7" at bounding box center [156, 77] width 47 height 7
click at [193, 78] on p "Mesa 9" at bounding box center [215, 77] width 47 height 7
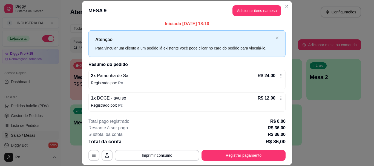
scroll to position [17, 0]
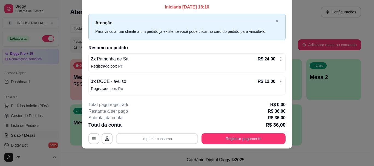
click at [165, 140] on button "Imprimir consumo" at bounding box center [157, 139] width 82 height 11
click at [159, 123] on button "PAMONHAA" at bounding box center [157, 126] width 40 height 9
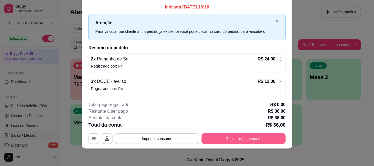
click at [251, 138] on button "Registrar pagamento" at bounding box center [244, 138] width 84 height 11
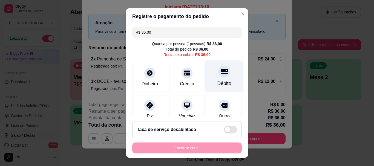
click at [218, 74] on div at bounding box center [224, 72] width 12 height 12
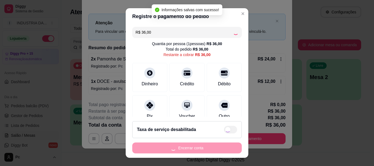
type input "R$ 0,00"
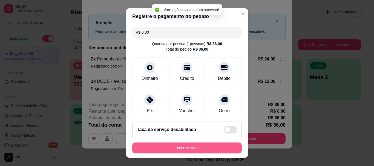
click at [178, 149] on button "Encerrar conta" at bounding box center [187, 148] width 110 height 11
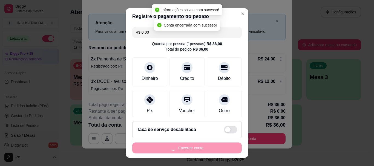
scroll to position [0, 0]
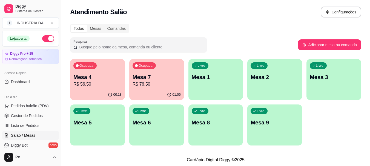
click at [147, 71] on div "Ocupada Mesa 7 R$ 76,50" at bounding box center [156, 74] width 55 height 30
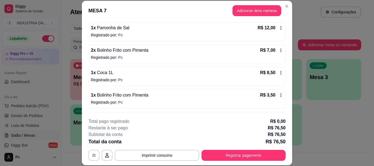
scroll to position [82, 0]
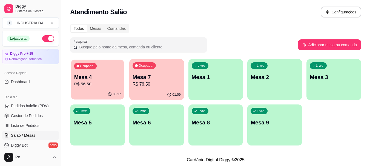
click at [114, 73] on div "Ocupada Mesa 4 R$ 56,50" at bounding box center [97, 75] width 53 height 30
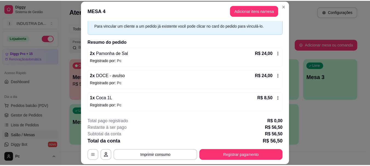
scroll to position [17, 0]
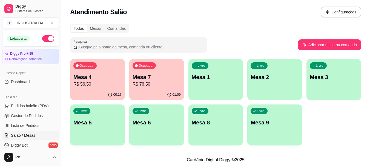
click at [149, 71] on div "Ocupada Mesa 7 R$ 76,50" at bounding box center [156, 74] width 55 height 30
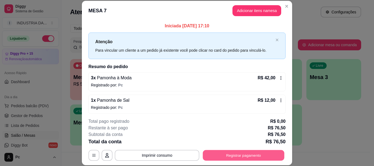
click at [239, 157] on button "Registrar pagamento" at bounding box center [244, 155] width 82 height 11
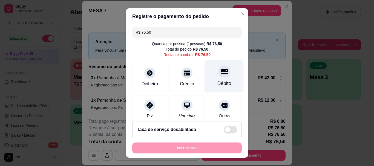
click at [220, 81] on div "Débito" at bounding box center [224, 83] width 14 height 7
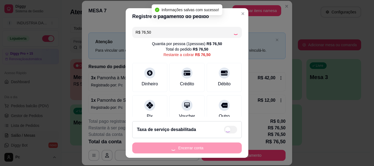
type input "R$ 0,00"
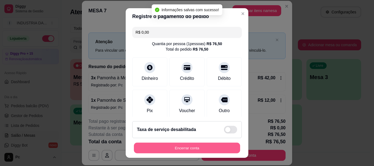
click at [219, 146] on button "Encerrar conta" at bounding box center [187, 148] width 106 height 11
